Goal: Task Accomplishment & Management: Manage account settings

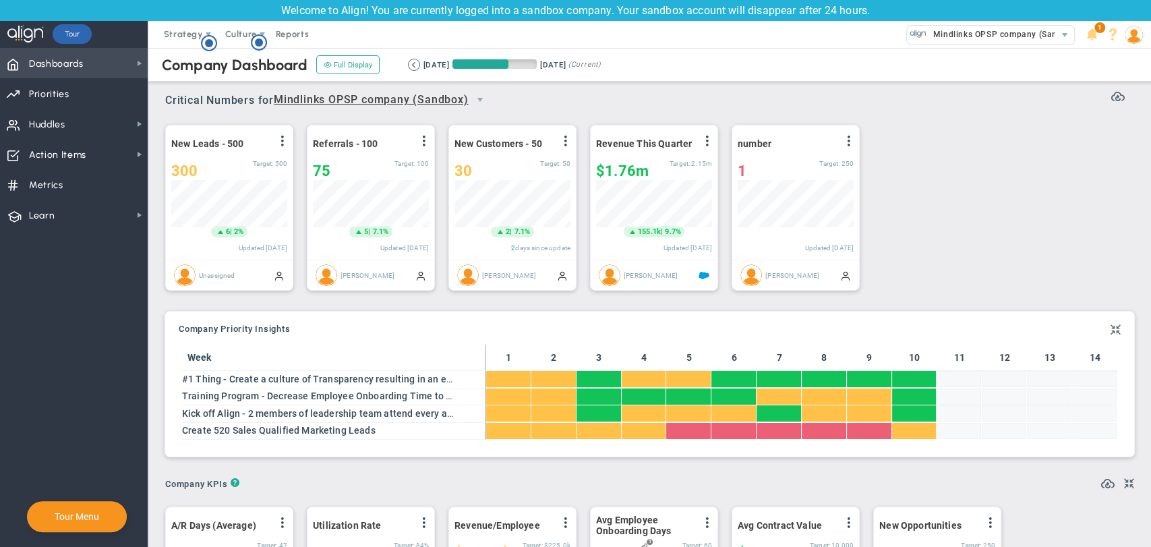
click at [90, 66] on span "Dashboards Dashboards" at bounding box center [74, 63] width 148 height 30
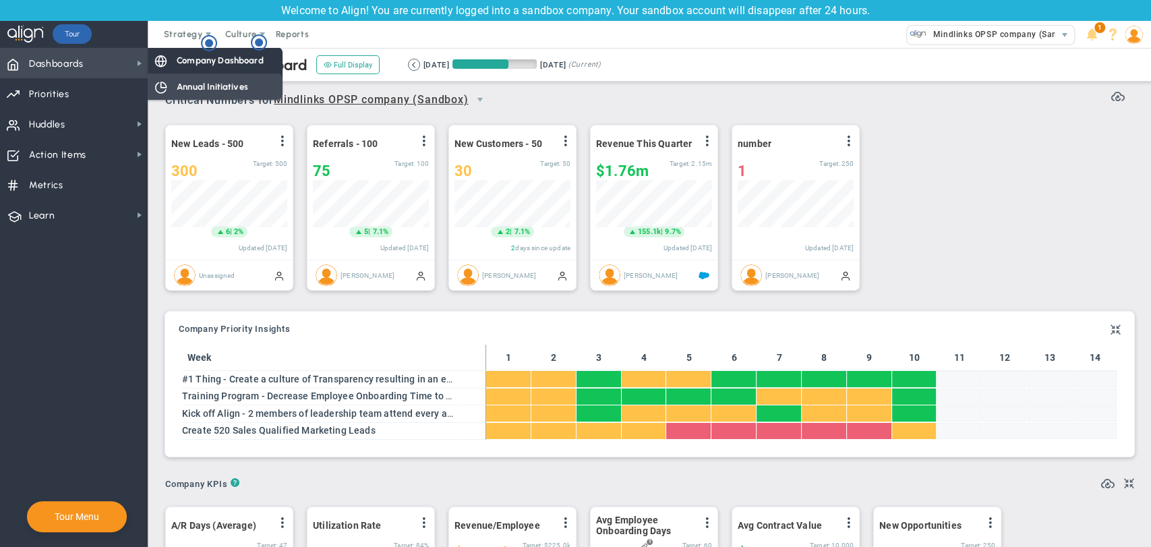
click at [209, 85] on span "Annual Initiatives" at bounding box center [212, 86] width 71 height 13
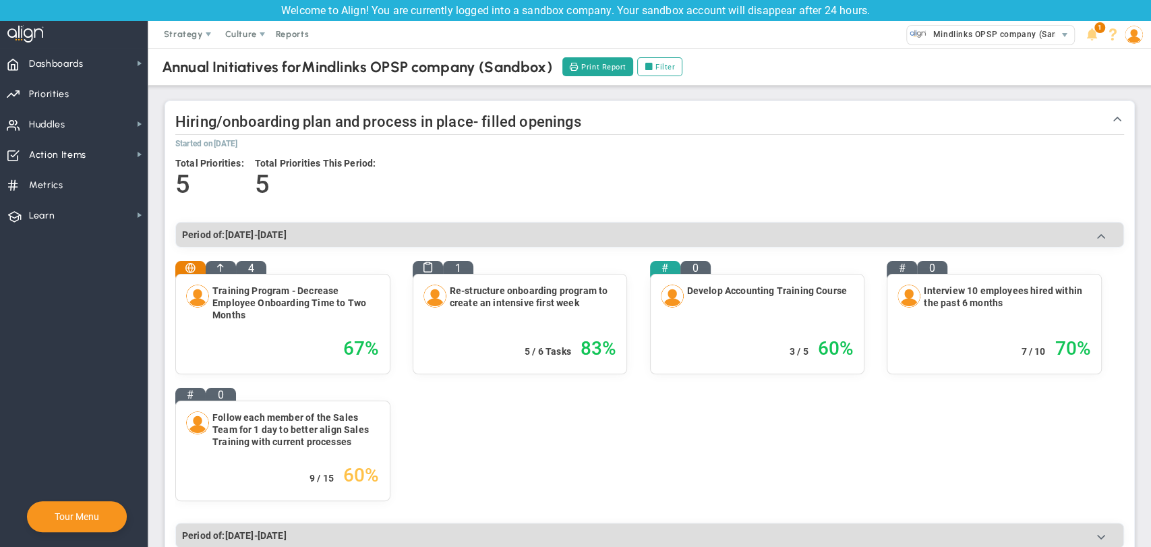
scroll to position [436, 0]
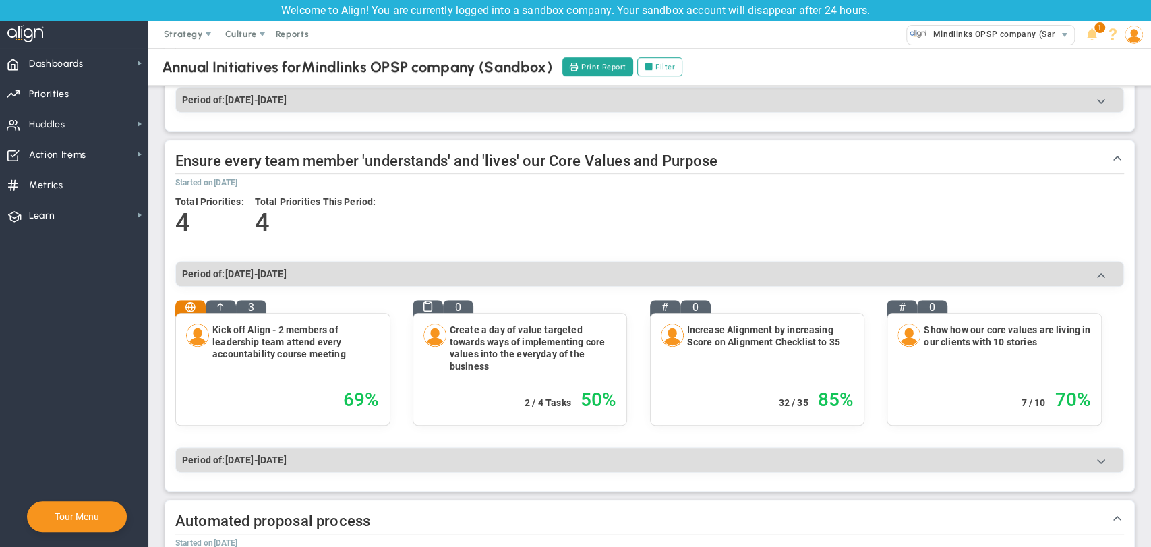
click at [1150, 506] on div at bounding box center [1150, 273] width 1 height 547
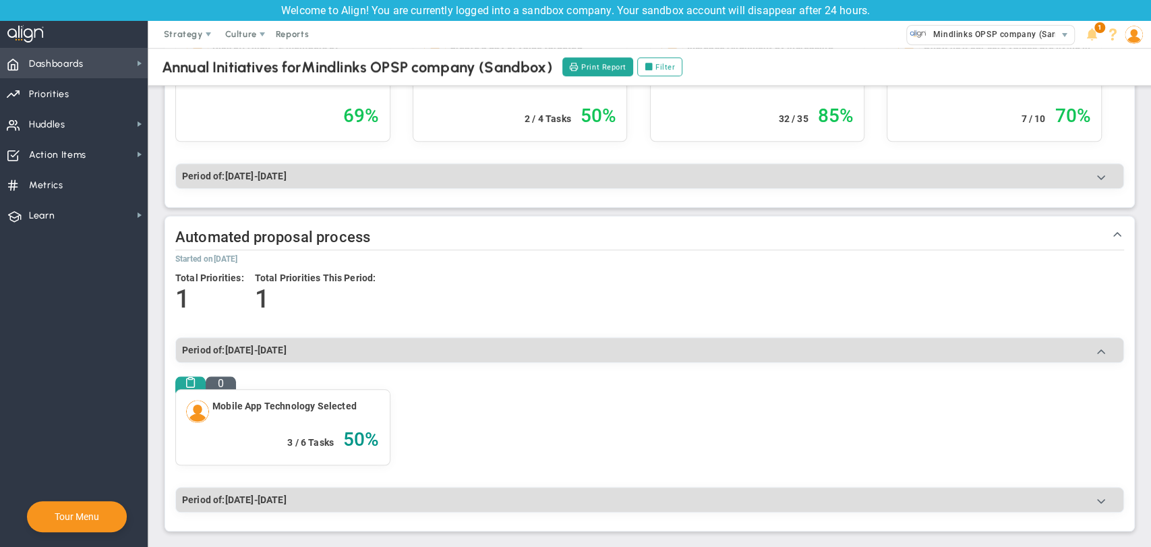
click at [81, 67] on span "Dashboards" at bounding box center [56, 64] width 55 height 28
click at [61, 94] on span "Priorities" at bounding box center [49, 94] width 40 height 28
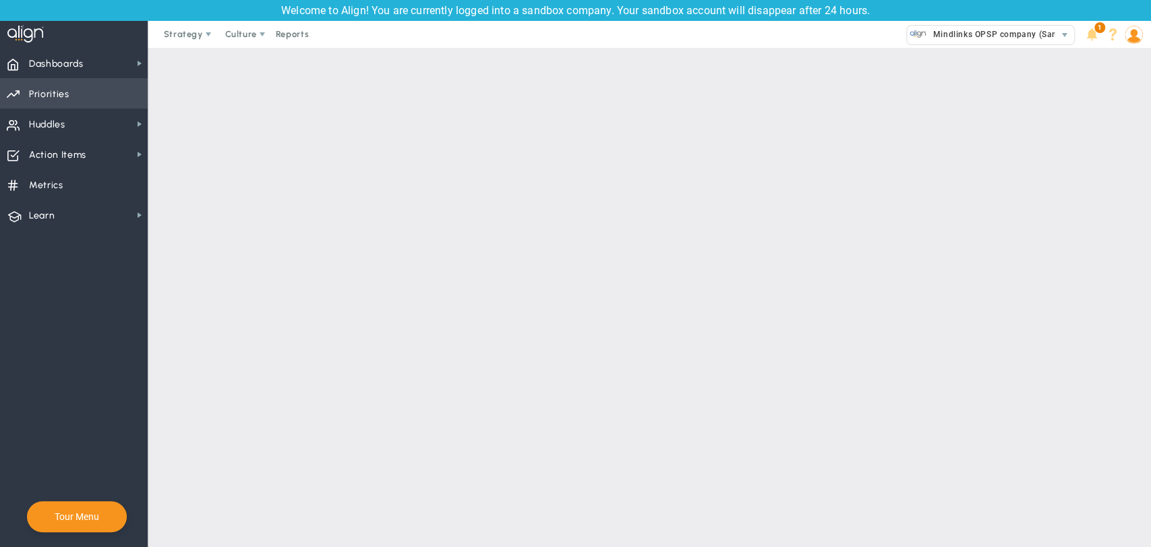
checkbox input "false"
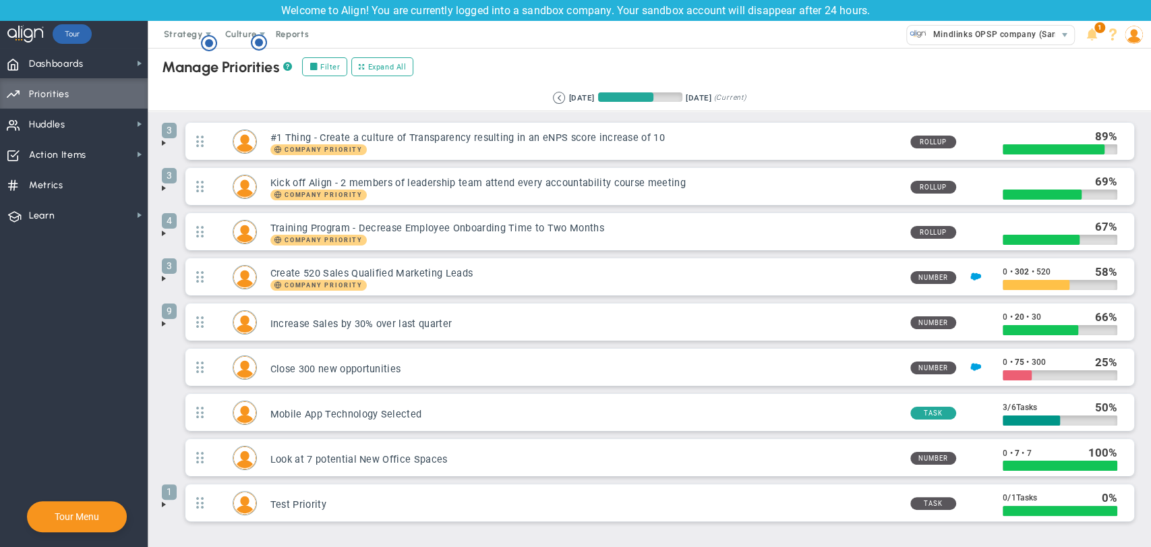
click at [165, 320] on span at bounding box center [163, 323] width 11 height 11
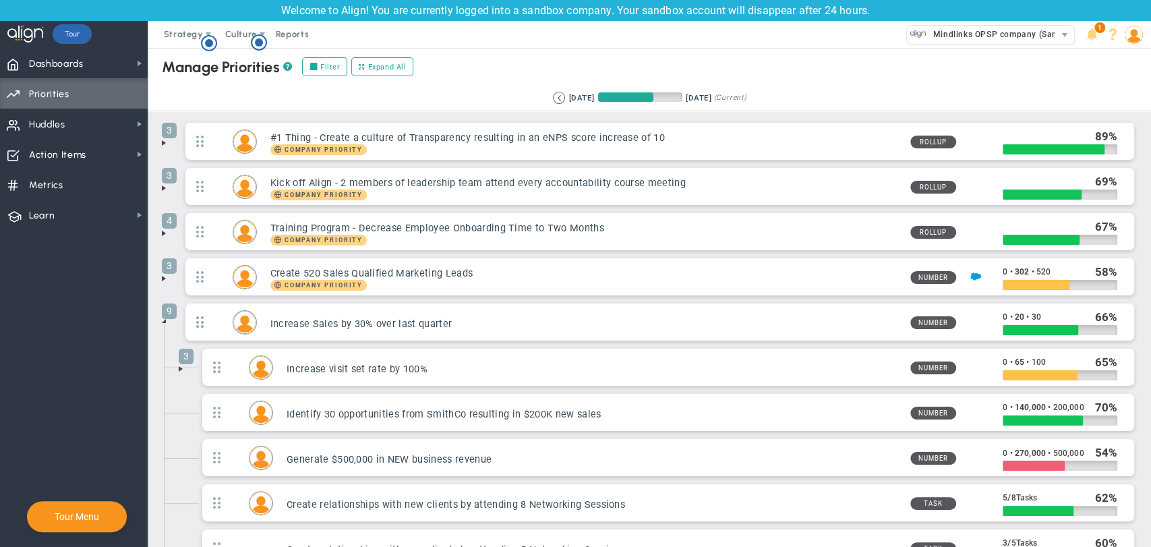
click at [180, 365] on span at bounding box center [180, 368] width 11 height 11
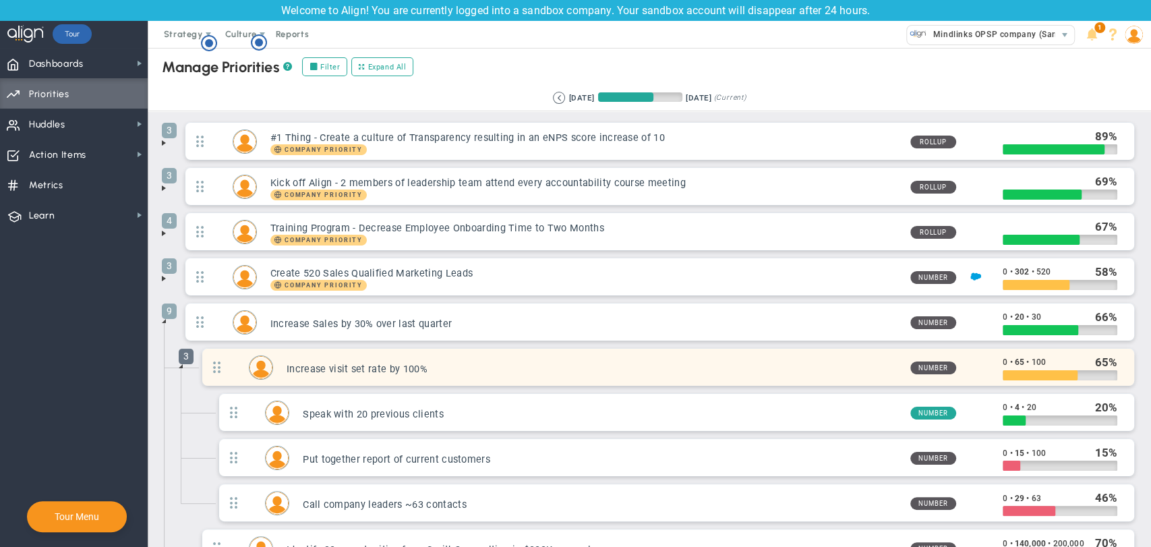
click at [183, 361] on span "3" at bounding box center [186, 357] width 15 height 16
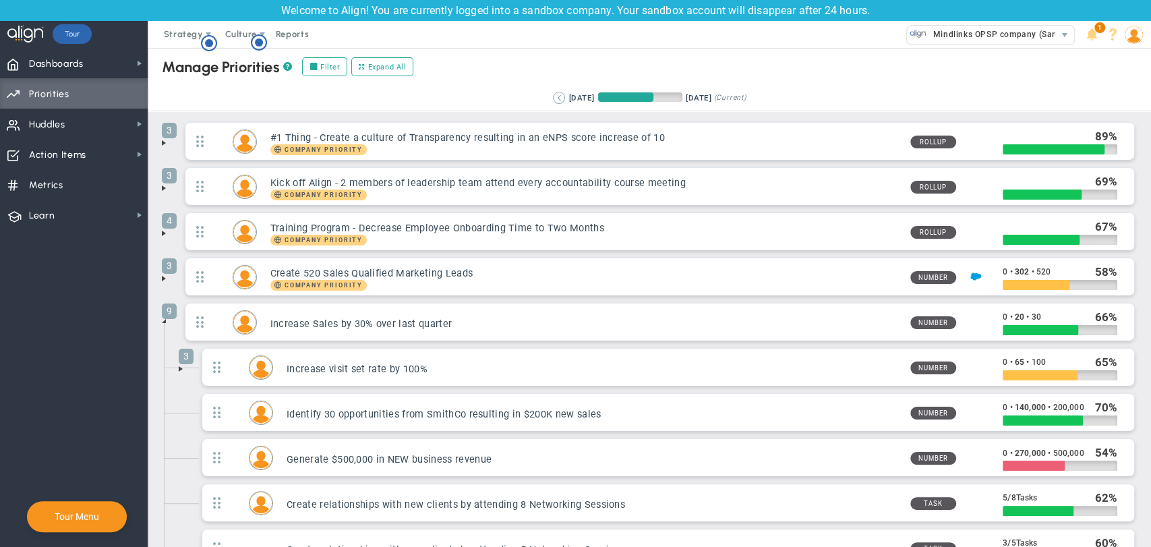
click at [553, 98] on button at bounding box center [559, 98] width 12 height 12
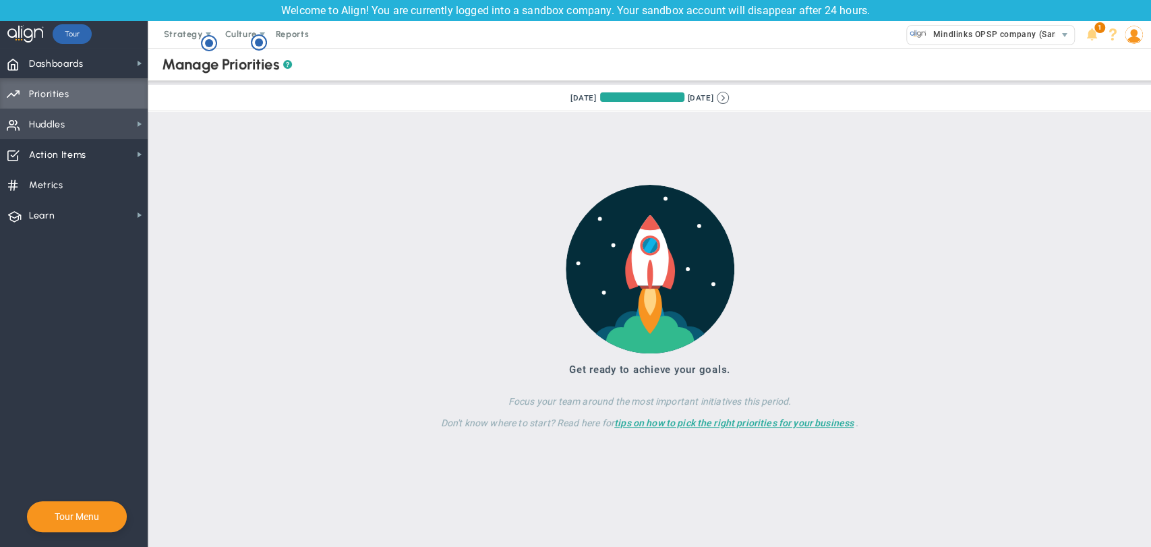
click at [67, 121] on span "Huddles Huddles" at bounding box center [74, 124] width 148 height 30
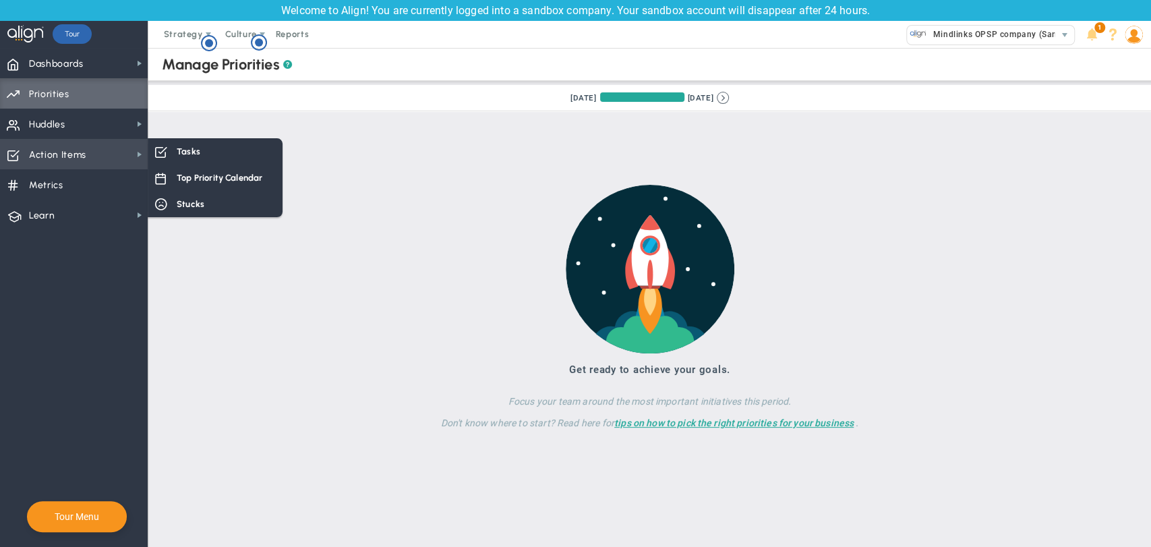
click at [102, 149] on span "Action Items Action Items" at bounding box center [74, 154] width 148 height 30
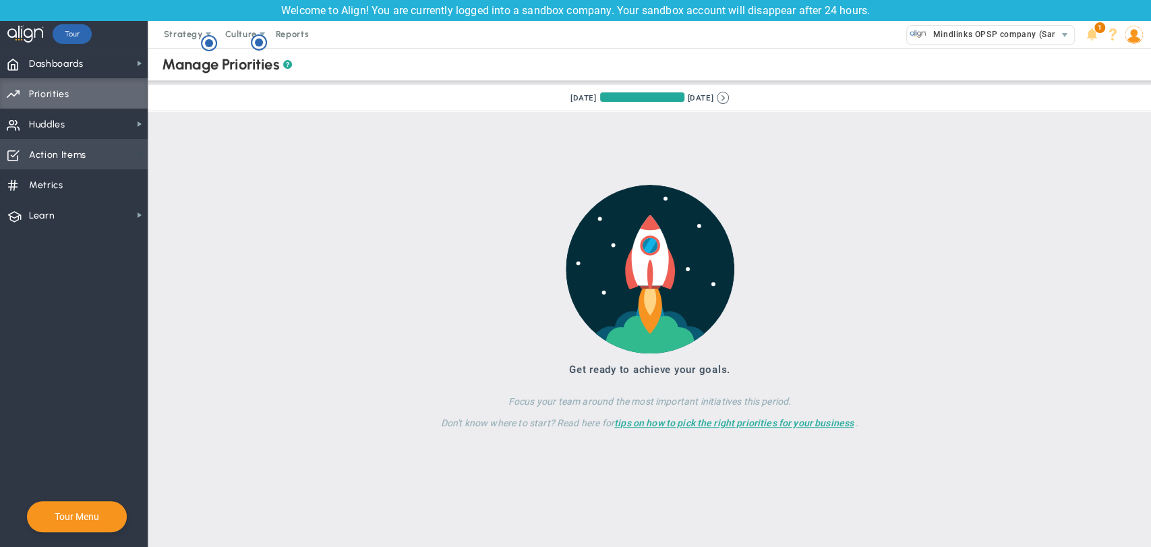
click at [140, 153] on span at bounding box center [139, 154] width 11 height 11
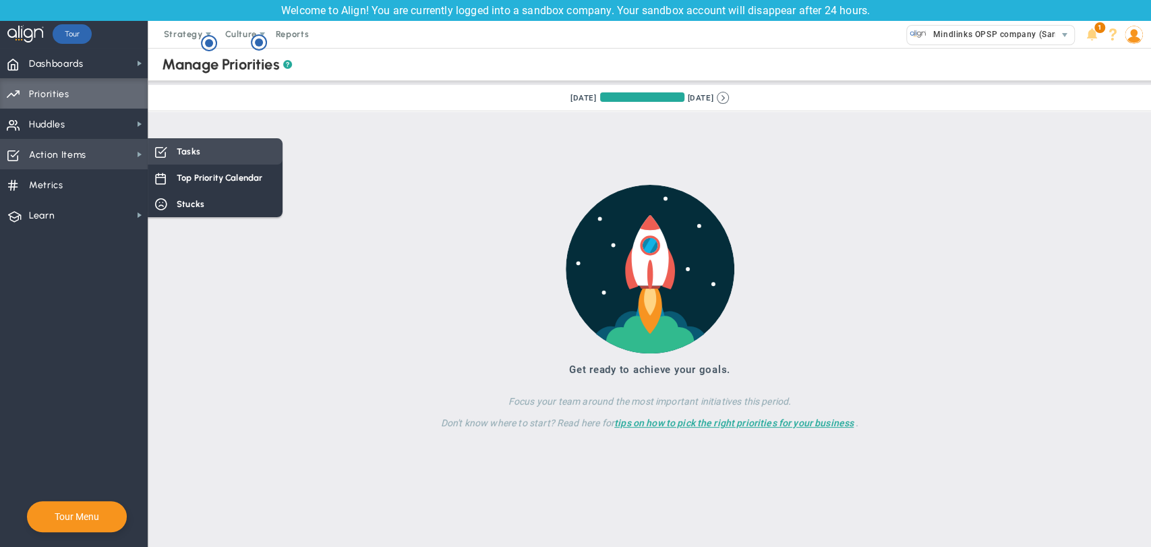
click at [158, 152] on span at bounding box center [160, 151] width 12 height 12
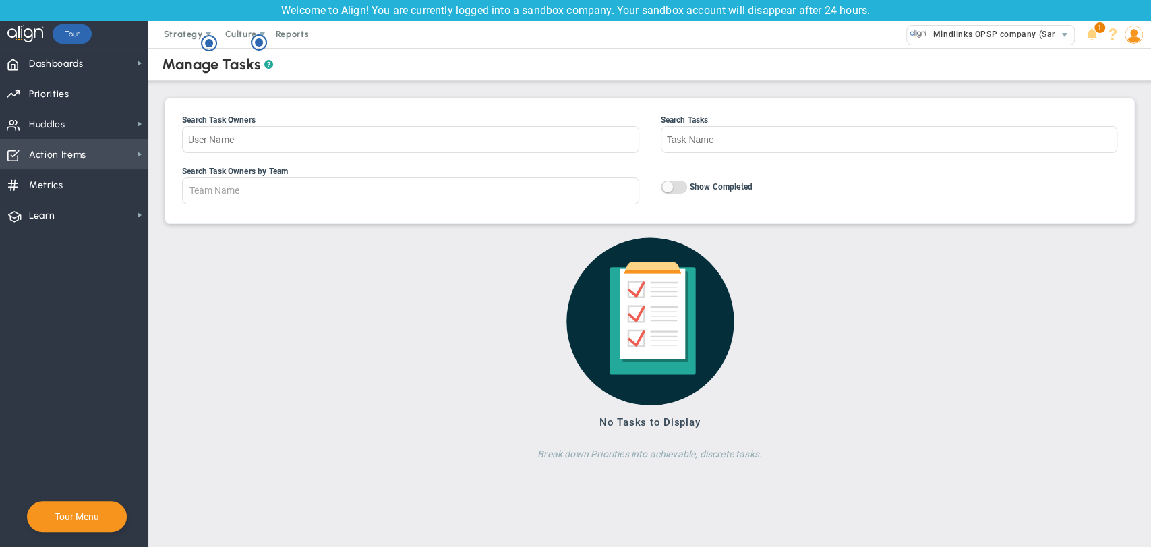
click at [70, 161] on span "Action Items" at bounding box center [57, 155] width 57 height 28
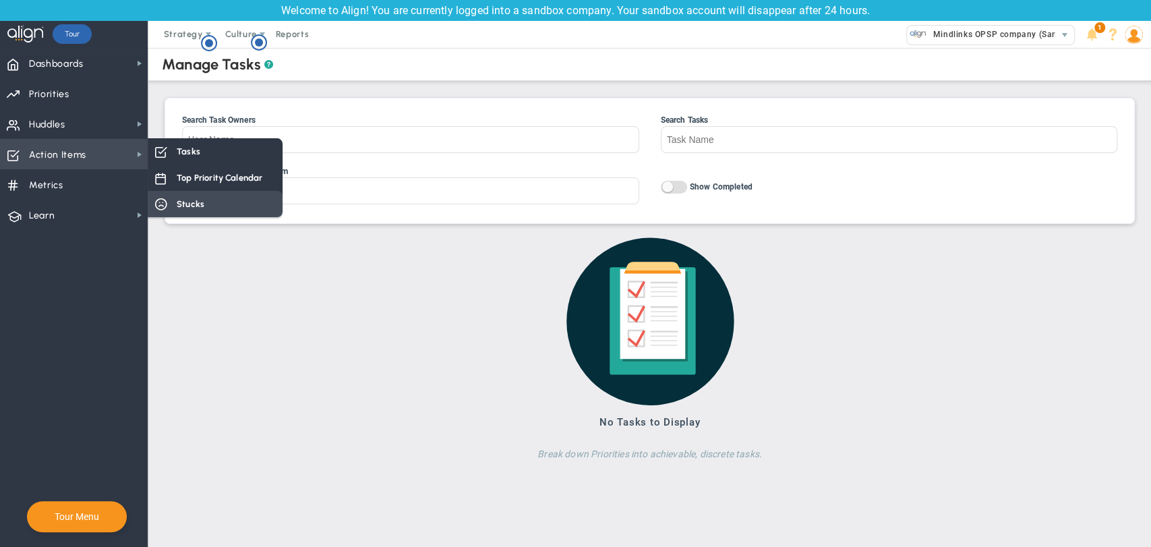
click at [189, 202] on span "Stucks" at bounding box center [191, 204] width 28 height 13
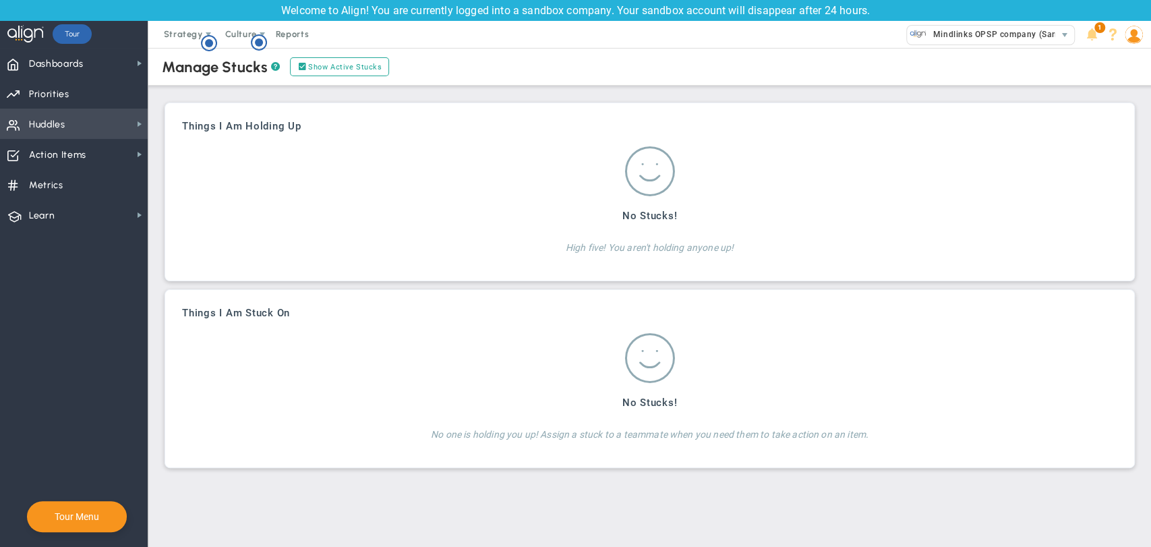
click at [97, 124] on span "Huddles Huddles" at bounding box center [74, 124] width 148 height 30
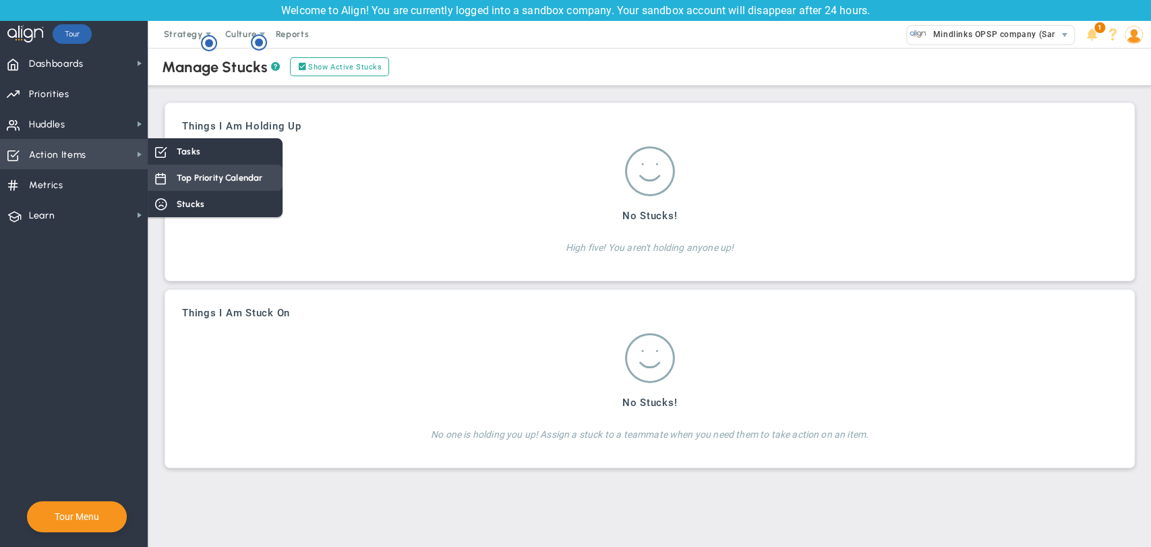
click at [193, 169] on div "Top Priority Calendar" at bounding box center [215, 178] width 135 height 26
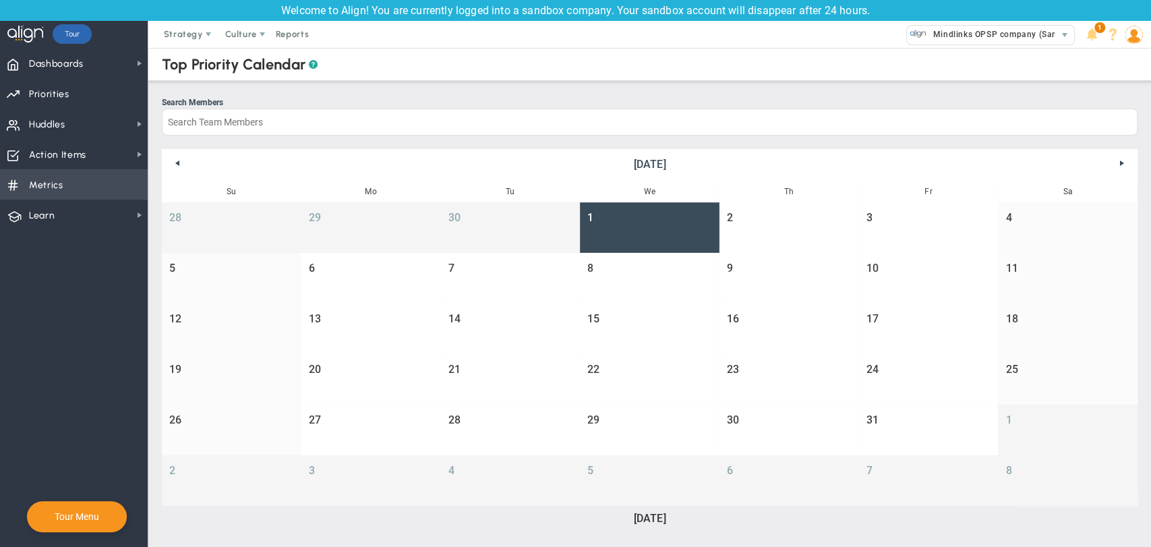
click at [55, 179] on span "Metrics" at bounding box center [46, 185] width 34 height 28
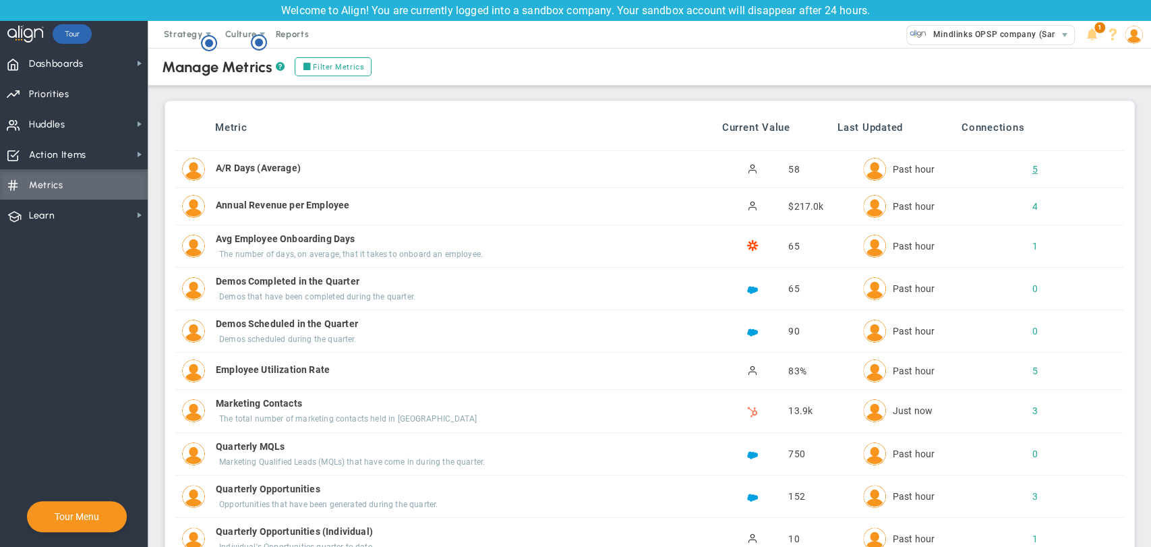
click at [1020, 164] on div "5" at bounding box center [1023, 168] width 23 height 13
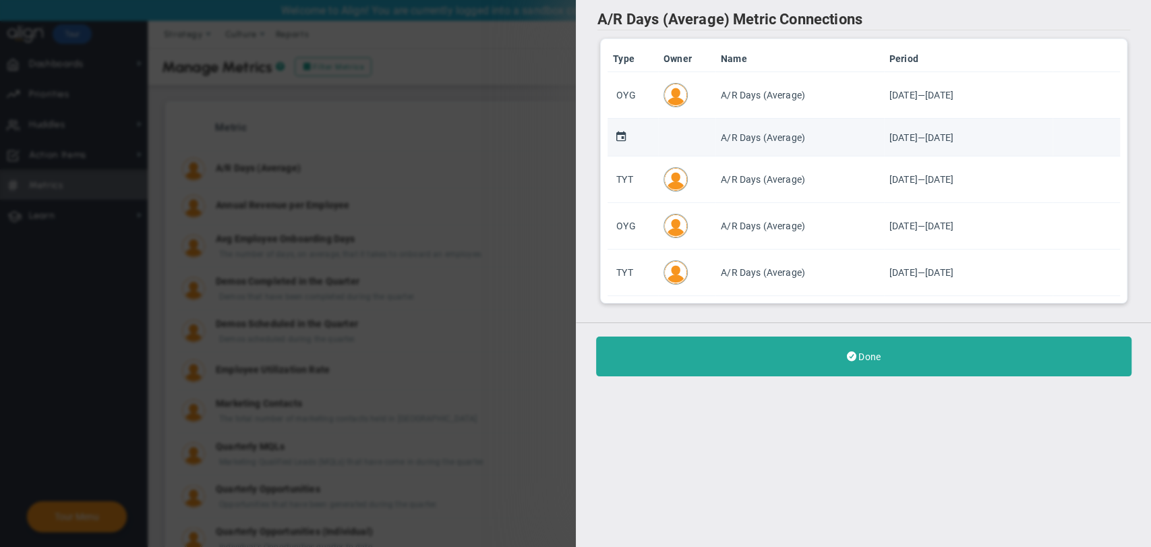
click at [678, 138] on td at bounding box center [686, 138] width 57 height 38
drag, startPoint x: 678, startPoint y: 138, endPoint x: 778, endPoint y: 126, distance: 101.2
click at [778, 126] on tr "A/R Days (Average) [DATE] — [DATE]" at bounding box center [863, 138] width 512 height 38
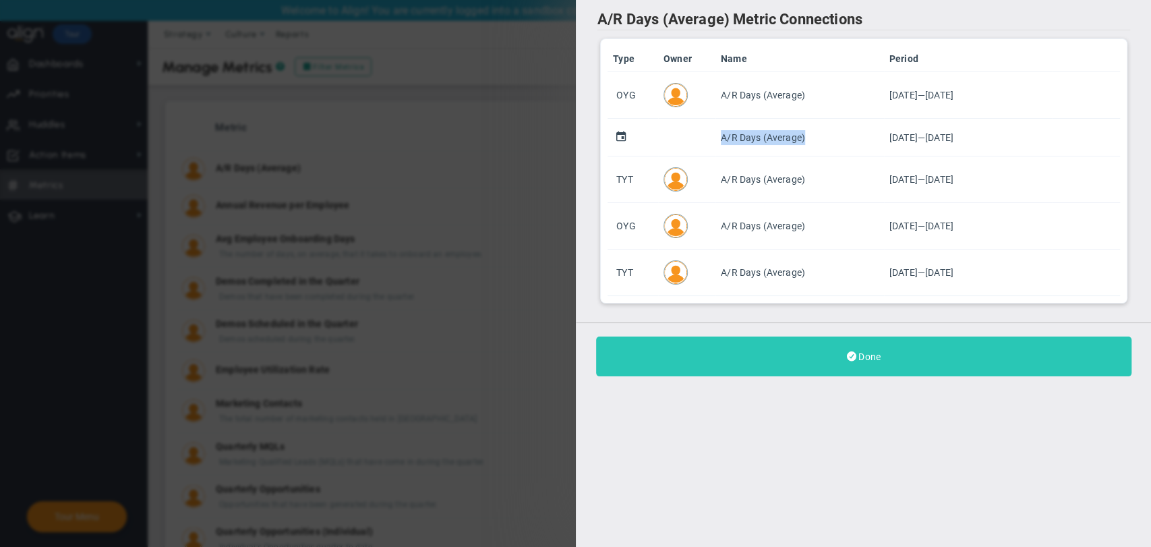
click at [907, 363] on button "Done" at bounding box center [863, 356] width 535 height 40
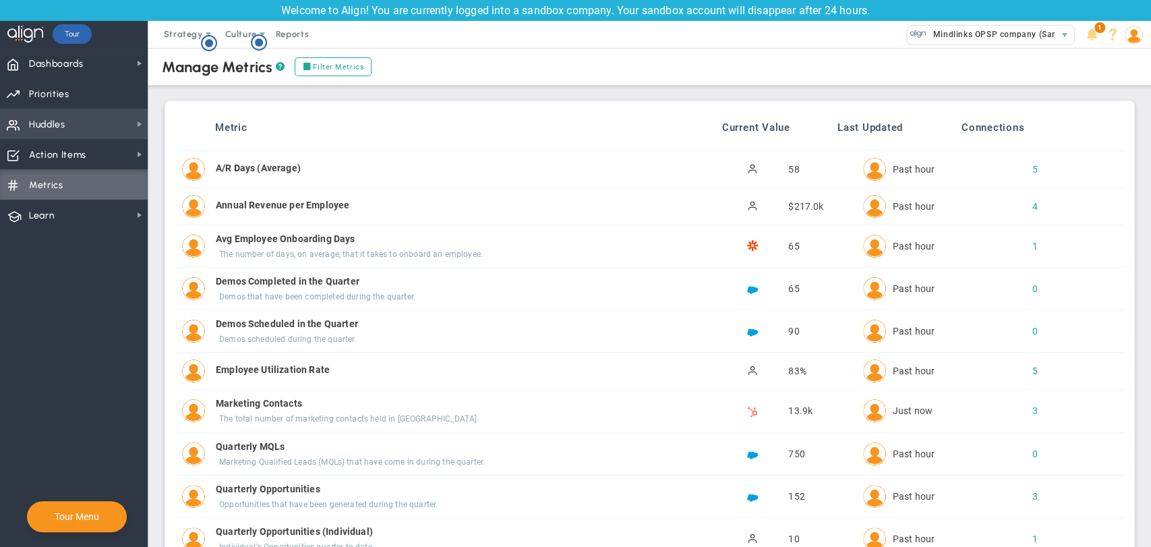
click at [51, 119] on span "Huddles" at bounding box center [47, 125] width 36 height 28
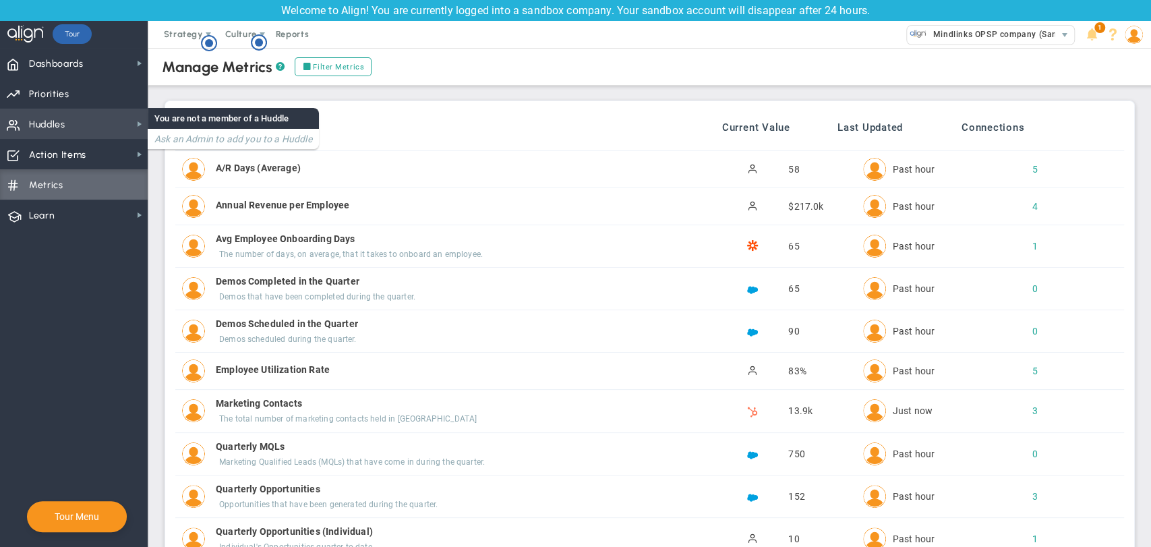
click at [193, 127] on div "You are not a member of a Huddle" at bounding box center [233, 118] width 171 height 21
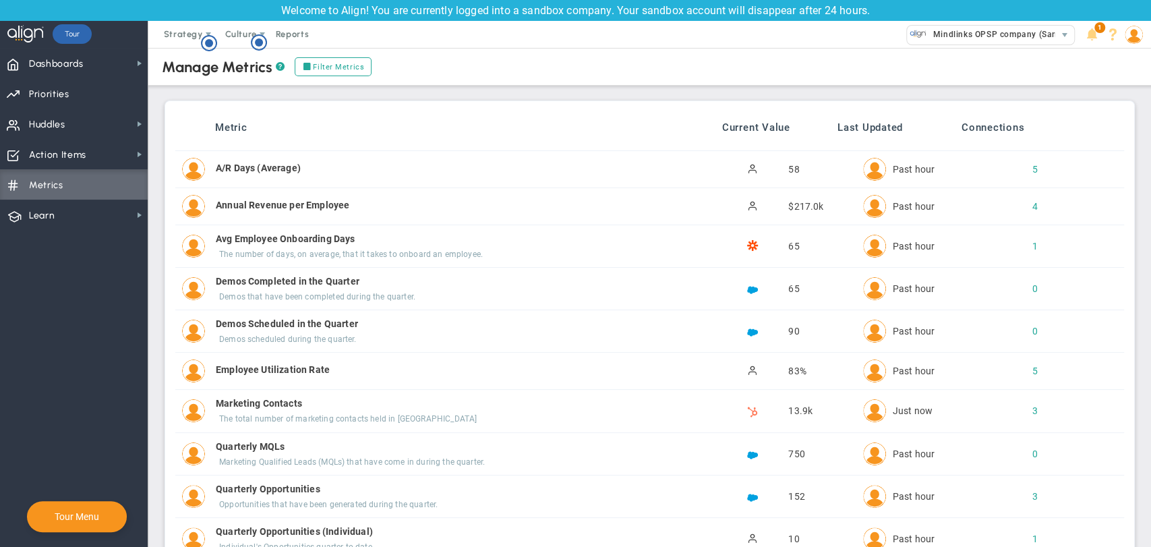
click at [1134, 32] on img at bounding box center [1134, 35] width 18 height 18
click at [1102, 169] on span "Sign Out" at bounding box center [1094, 169] width 109 height 27
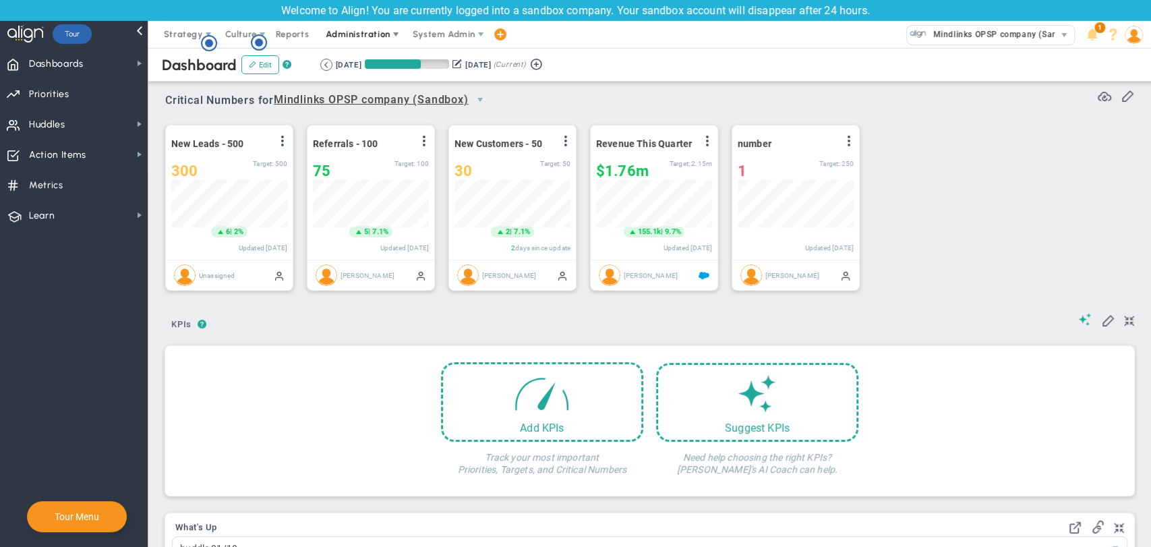
click at [351, 33] on span "Administration" at bounding box center [358, 34] width 64 height 10
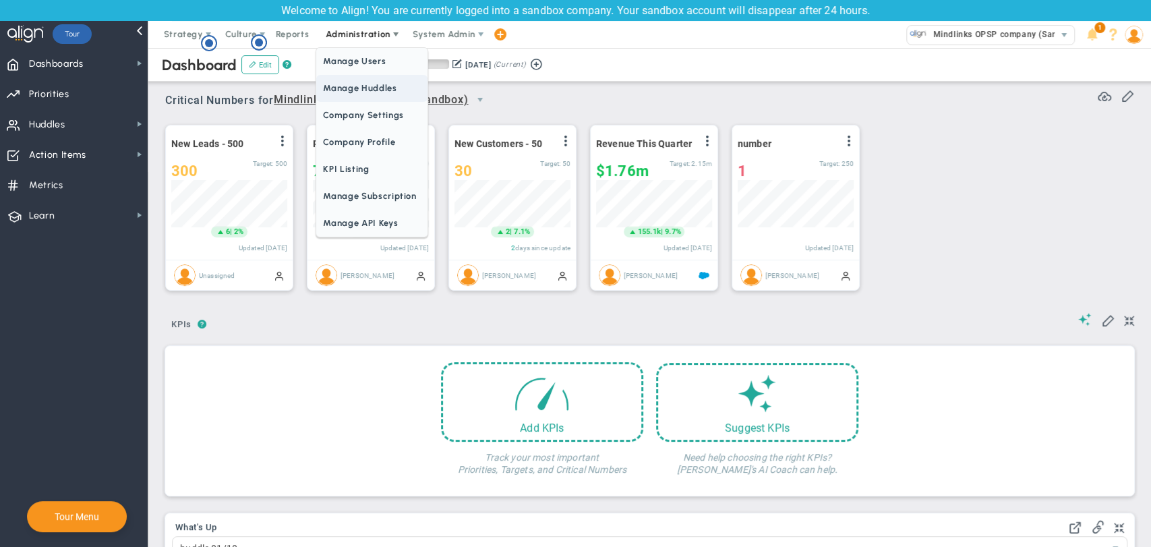
click at [353, 84] on span "Manage Huddles" at bounding box center [371, 88] width 111 height 27
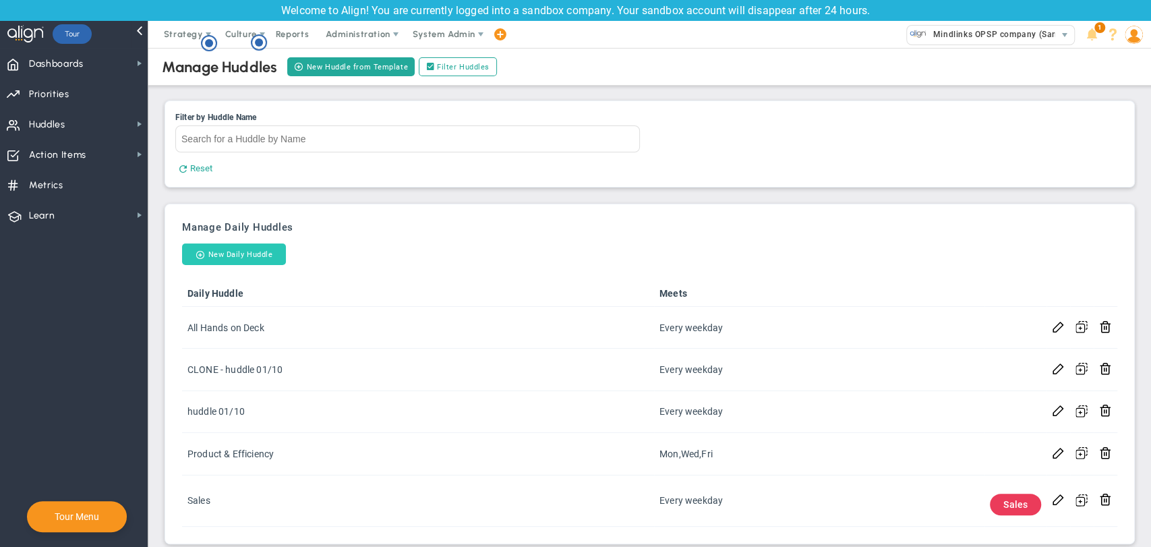
click at [247, 260] on button "New Daily Huddle" at bounding box center [234, 254] width 104 height 22
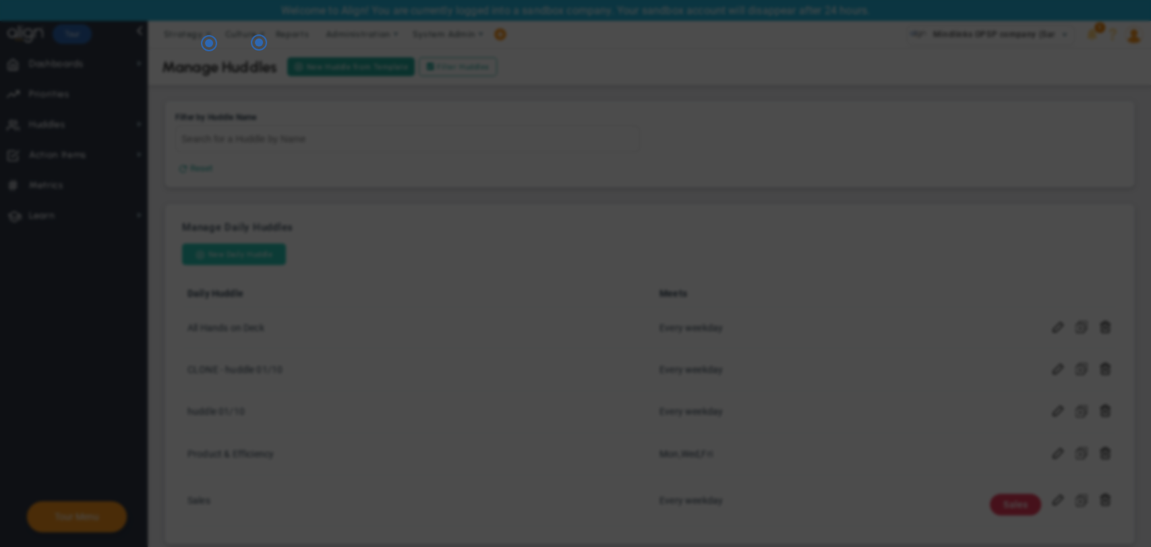
checkbox input "false"
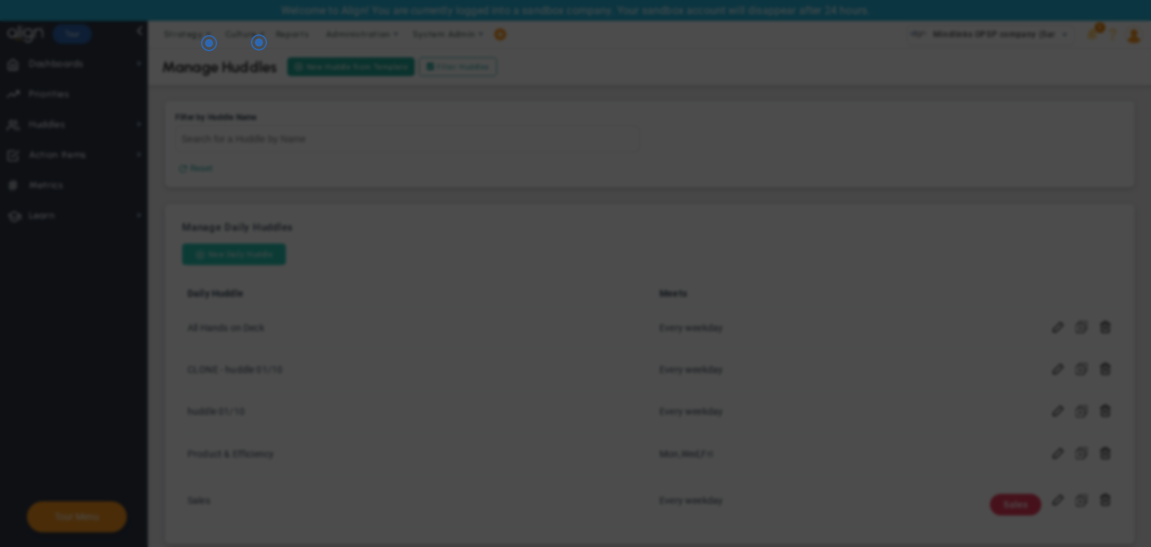
checkbox input "false"
checkbox input "true"
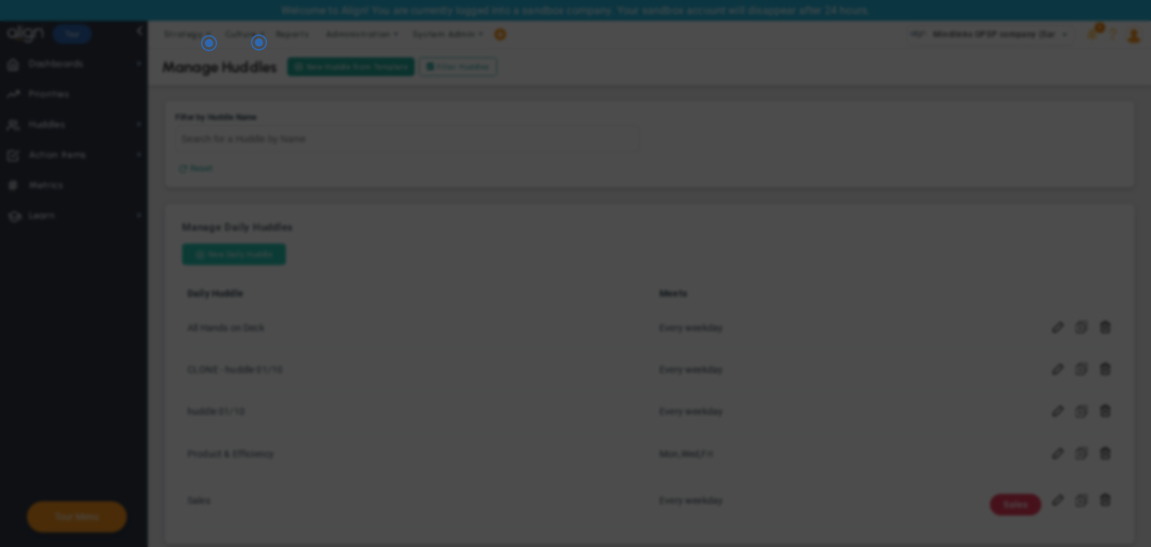
checkbox input "true"
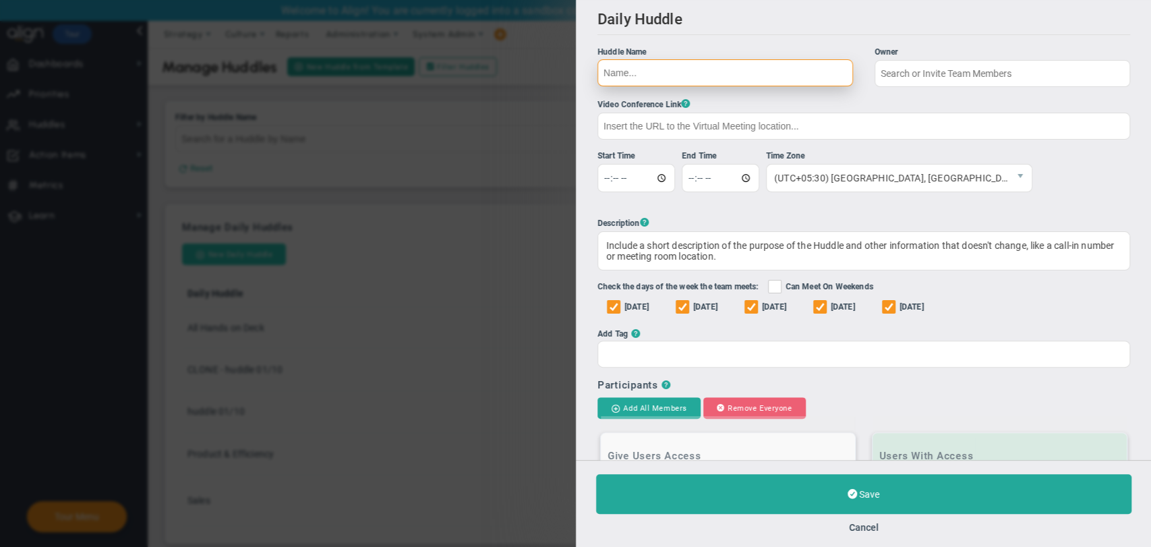
type input "[PERSON_NAME]"
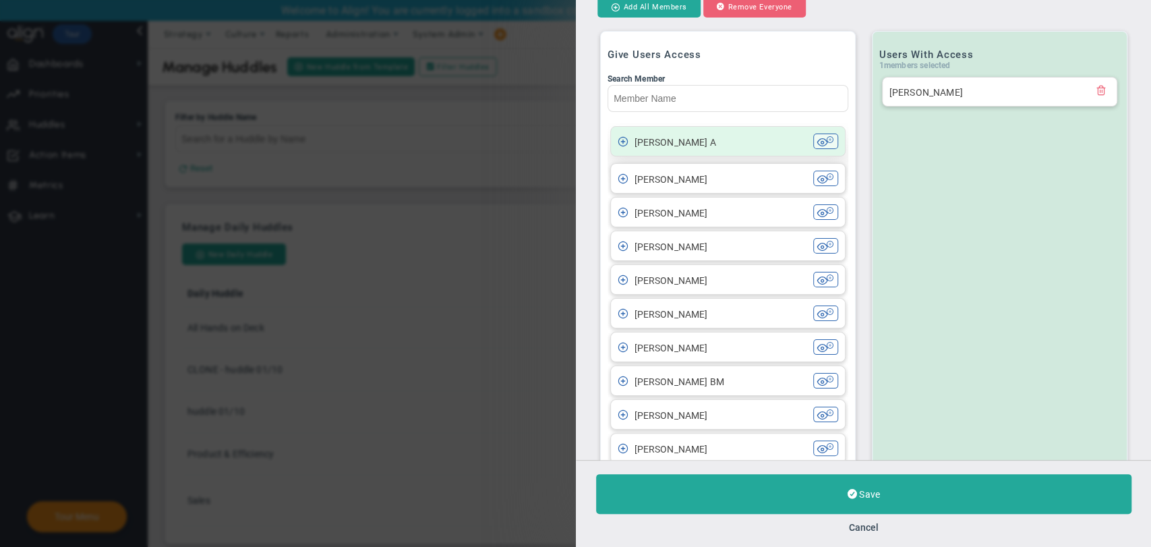
click at [626, 140] on span at bounding box center [623, 141] width 11 height 11
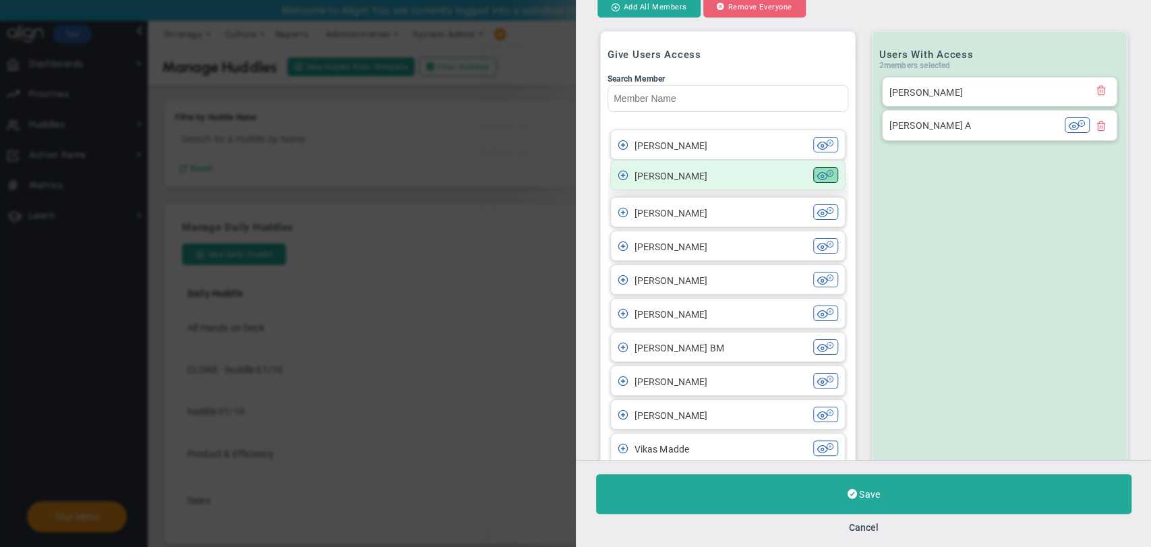
click at [816, 177] on span at bounding box center [821, 175] width 11 height 11
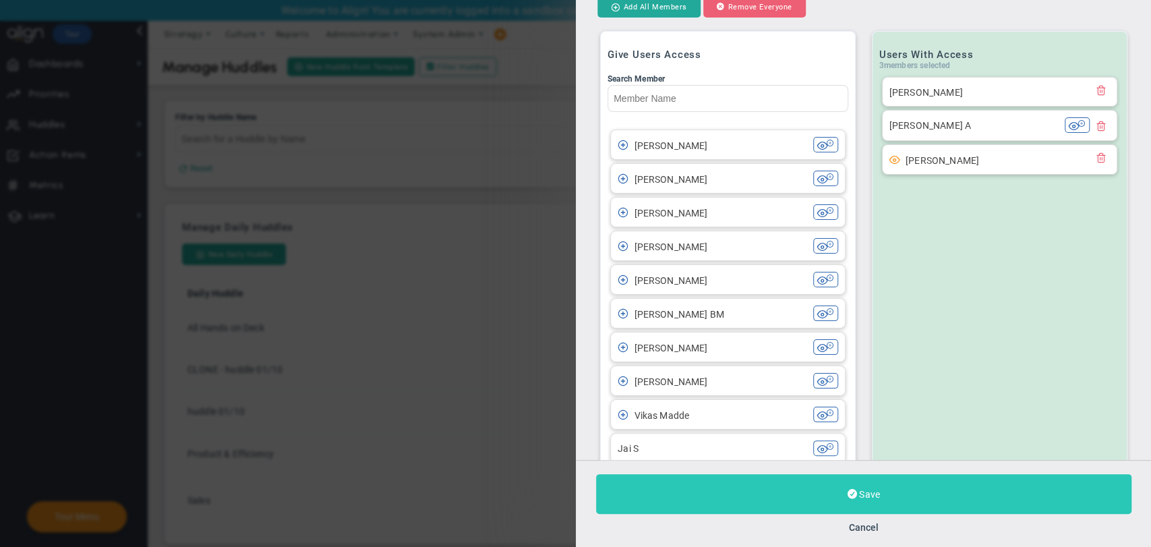
type input "Delete Huddle"
click at [859, 493] on span "Save" at bounding box center [869, 494] width 20 height 11
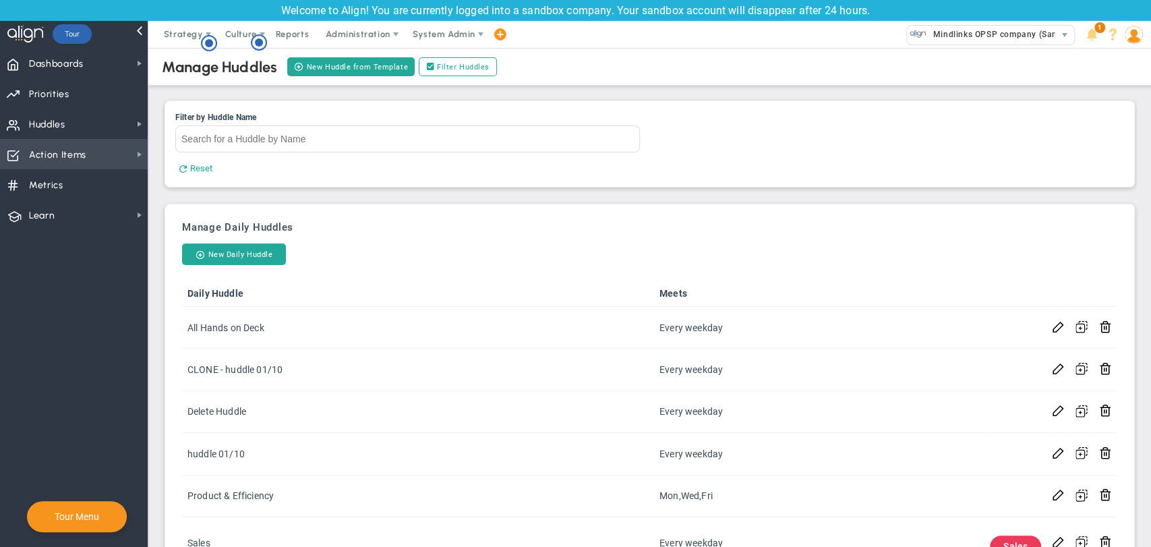
click at [80, 158] on span "Action Items" at bounding box center [57, 155] width 57 height 28
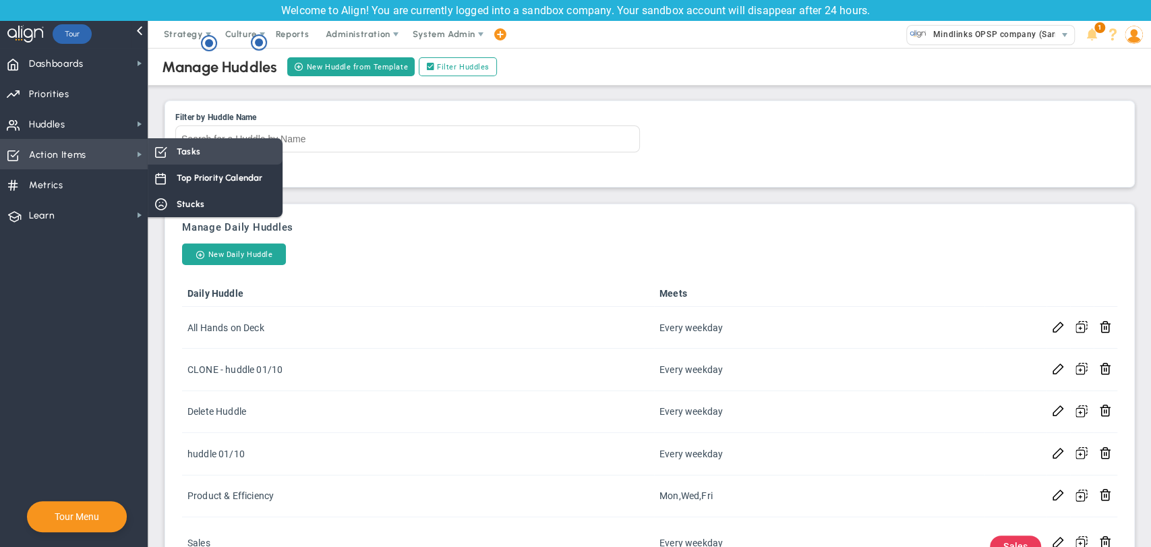
click at [225, 149] on div "Tasks" at bounding box center [215, 151] width 135 height 26
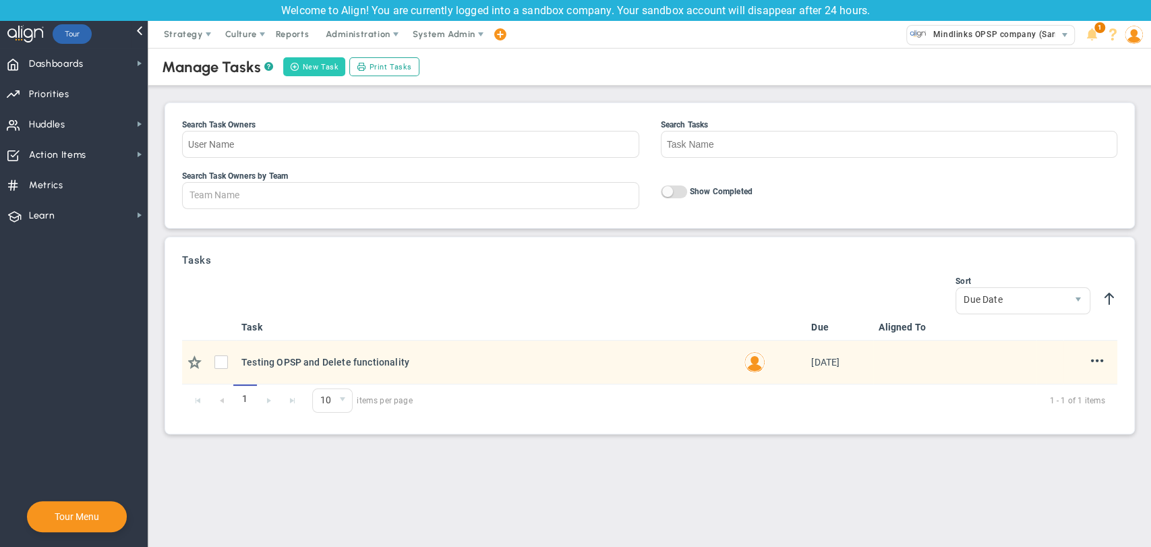
click at [315, 72] on button "New Task" at bounding box center [314, 66] width 62 height 19
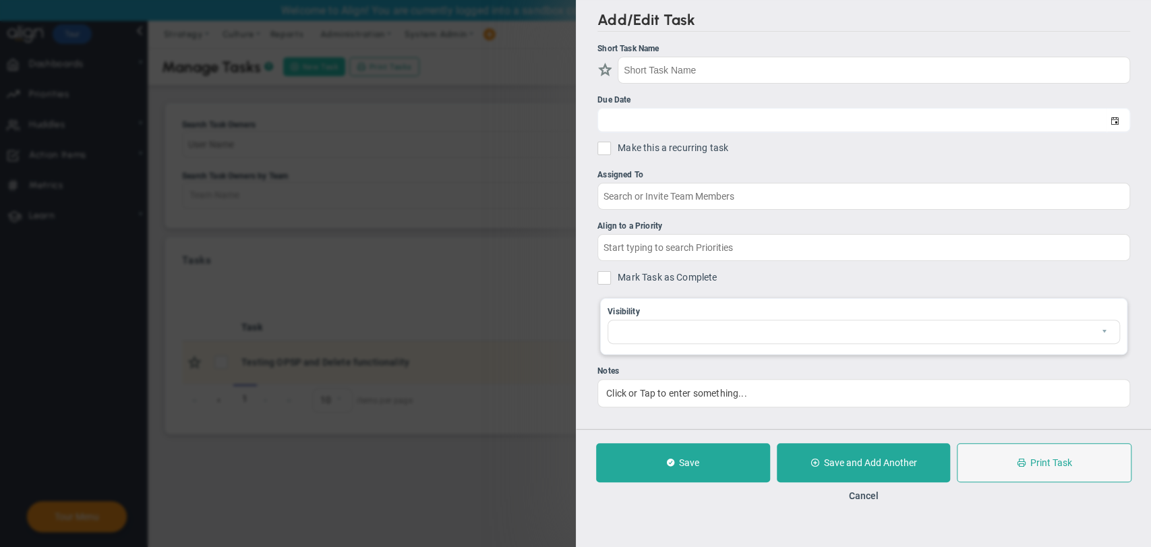
checkbox input "false"
type input "10/1/2025"
checkbox input "false"
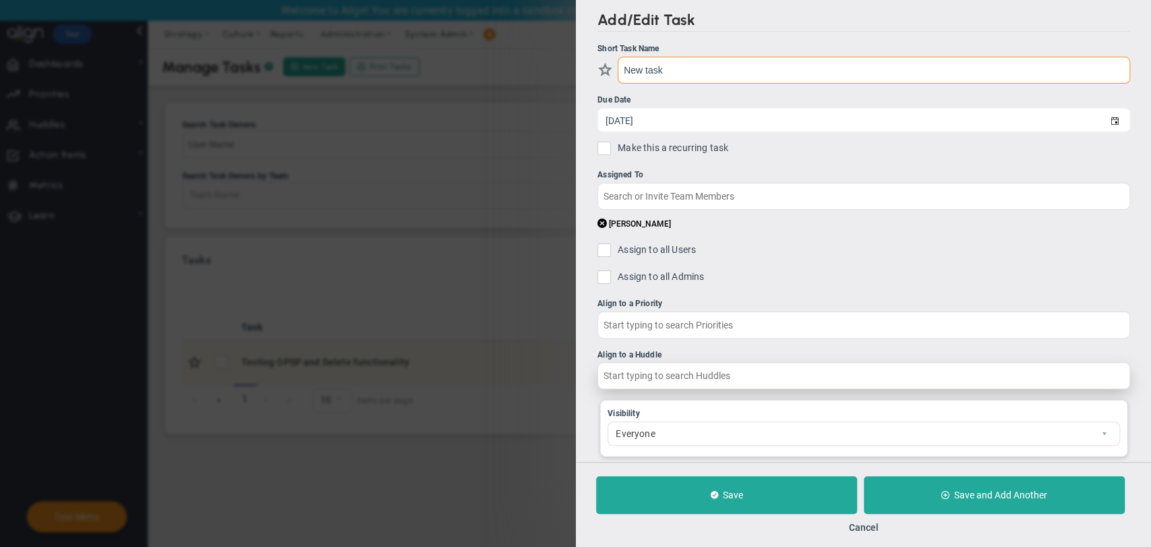
type input "New task"
click at [697, 371] on input "text" at bounding box center [863, 375] width 533 height 27
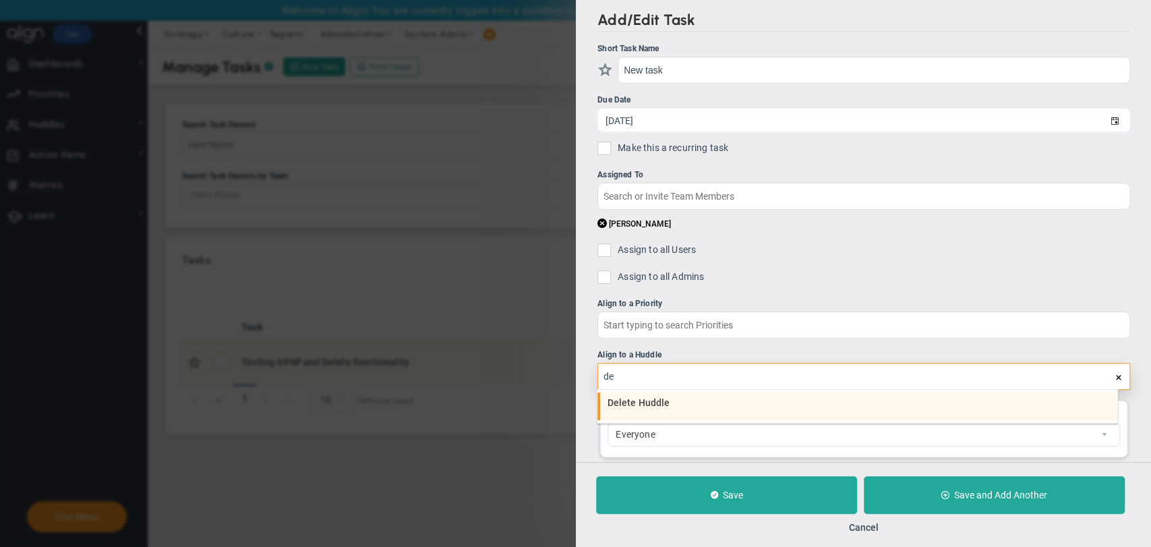
click at [690, 400] on div "Delete Huddle" at bounding box center [859, 402] width 504 height 9
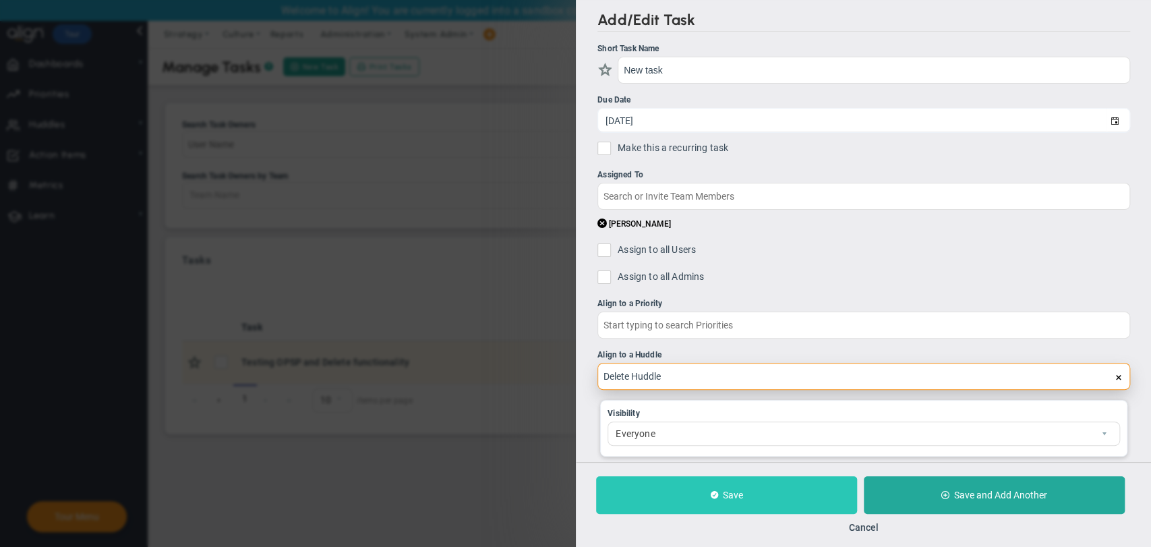
type input "Delete Huddle"
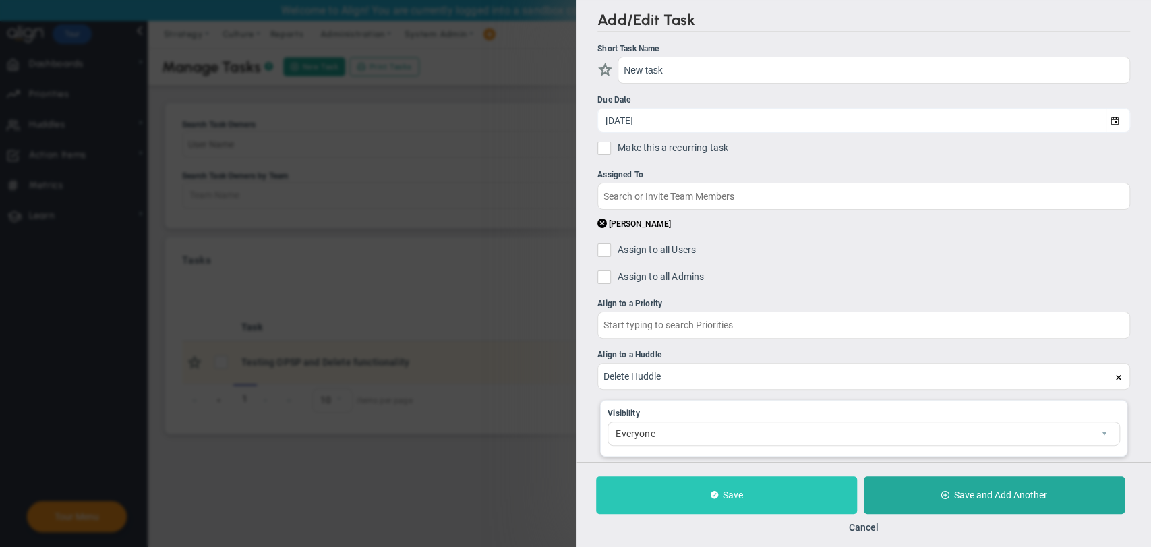
click at [717, 495] on span at bounding box center [713, 495] width 7 height 10
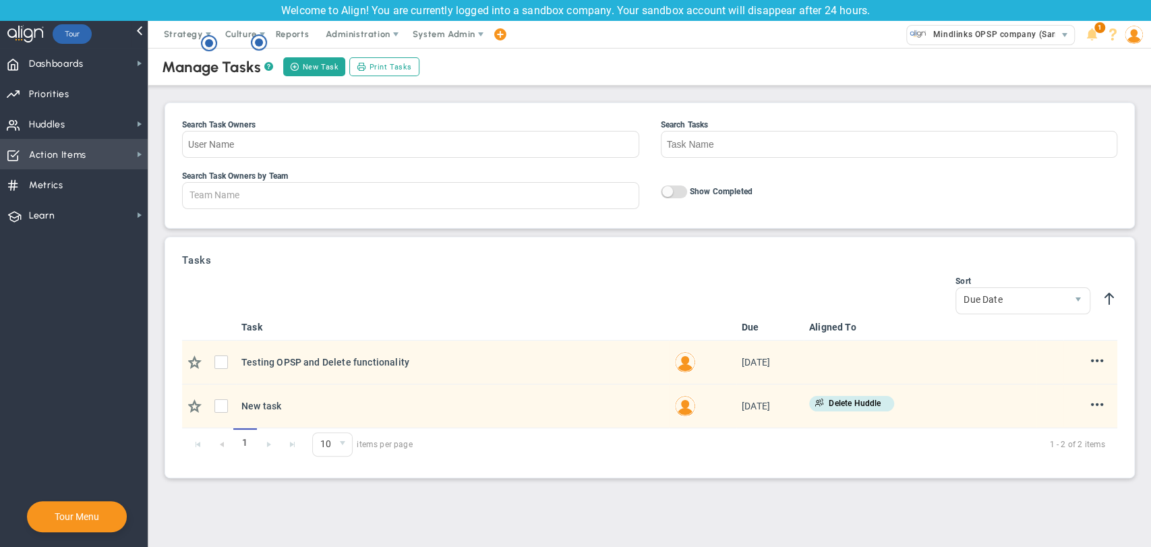
click at [109, 148] on span "Action Items Action Items" at bounding box center [74, 154] width 148 height 30
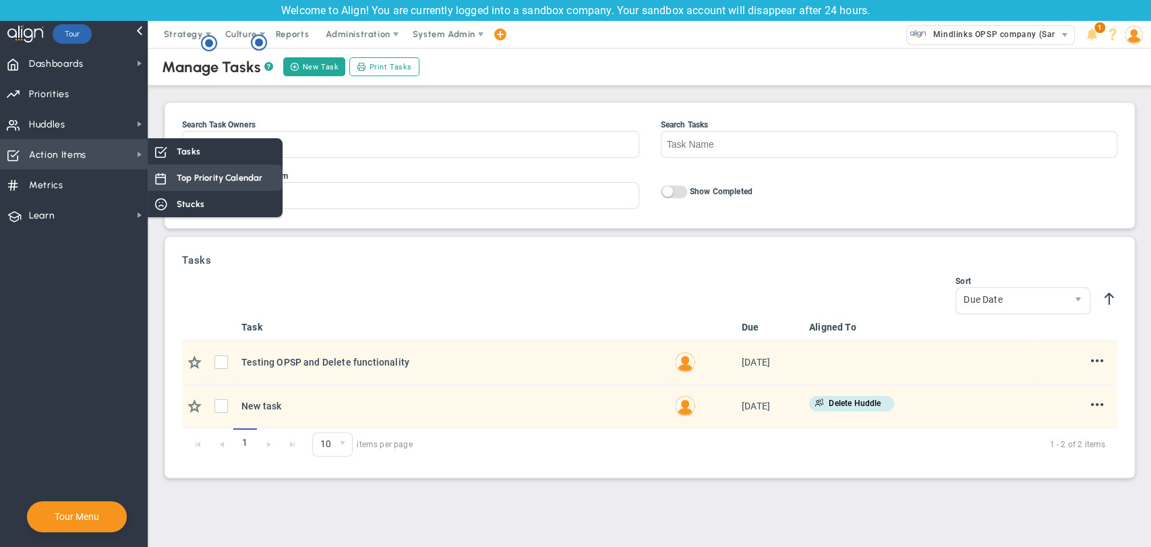
click at [195, 185] on div "Top Priority Calendar" at bounding box center [215, 178] width 135 height 26
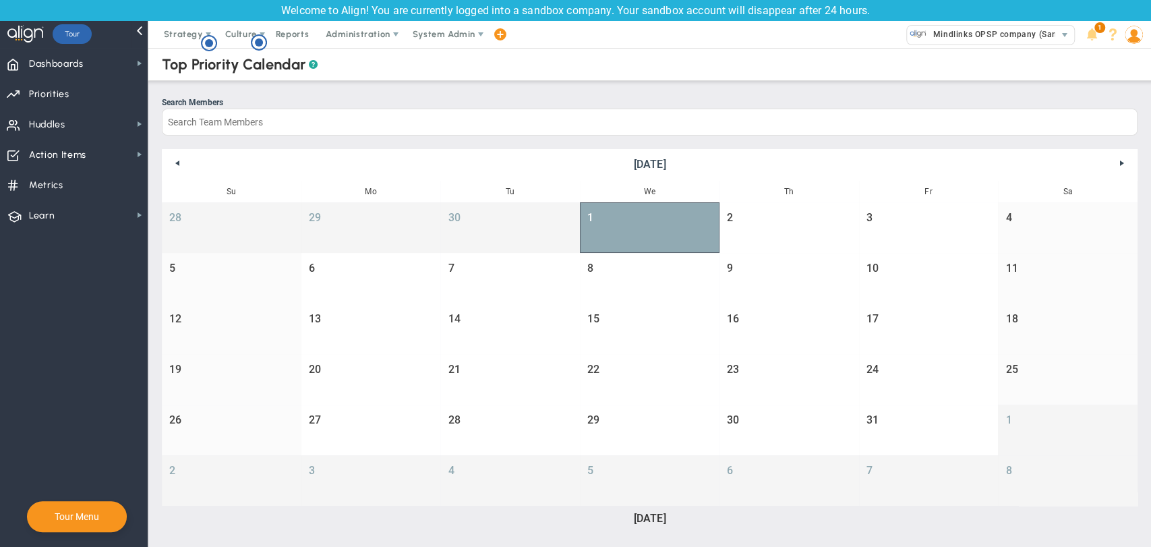
click at [696, 229] on div at bounding box center [649, 229] width 113 height 0
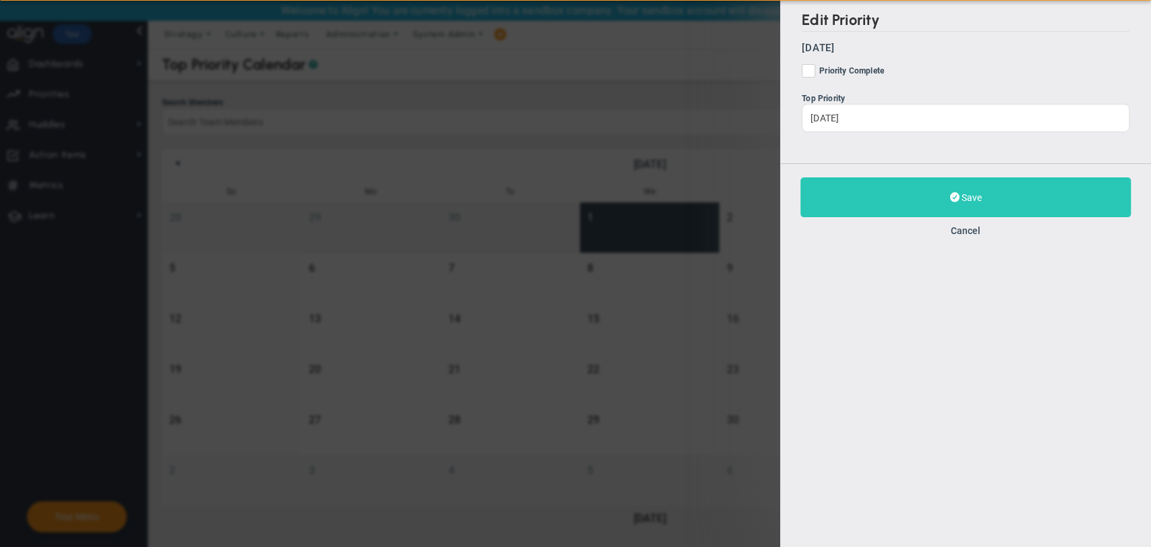
click at [936, 216] on button "Save" at bounding box center [965, 197] width 330 height 40
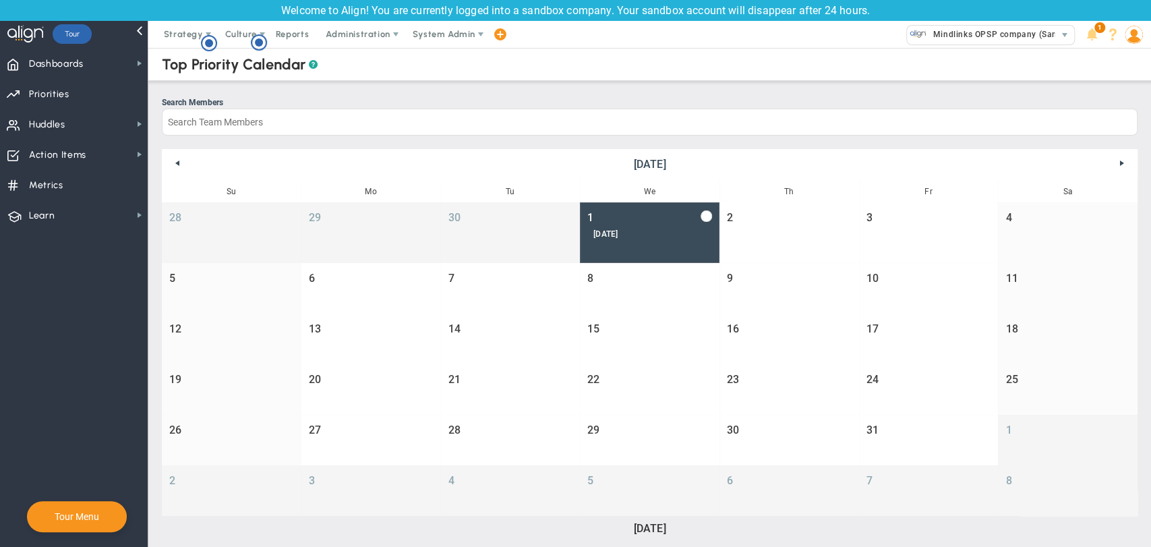
click at [1138, 34] on img at bounding box center [1134, 35] width 18 height 18
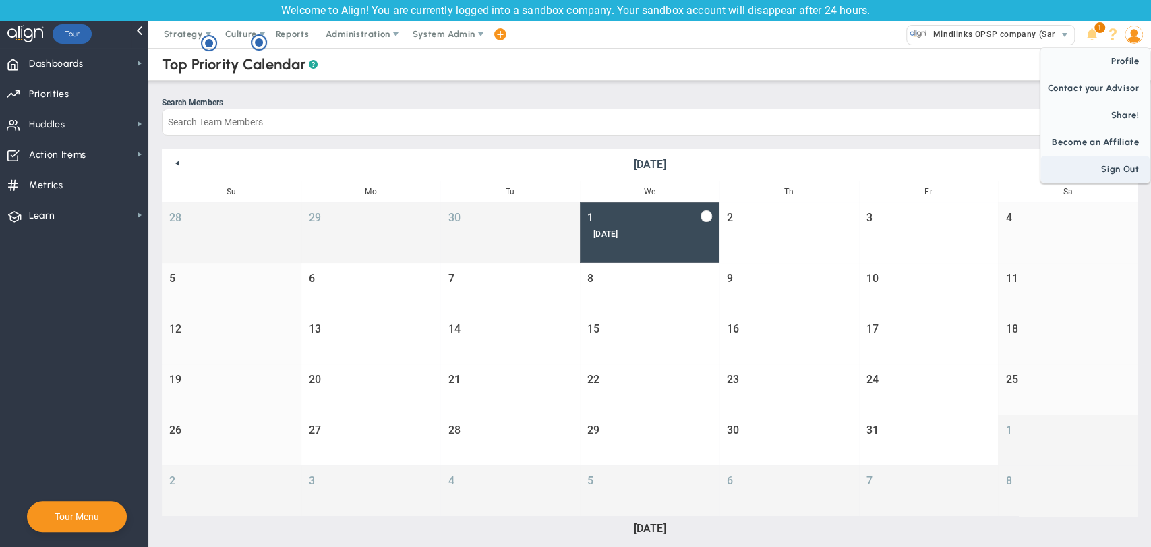
click at [1096, 162] on span "Sign Out" at bounding box center [1094, 169] width 109 height 27
